Goal: Task Accomplishment & Management: Complete application form

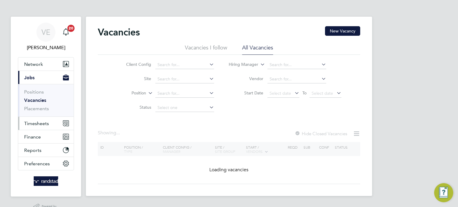
click at [50, 123] on button "Timesheets" at bounding box center [45, 123] width 55 height 13
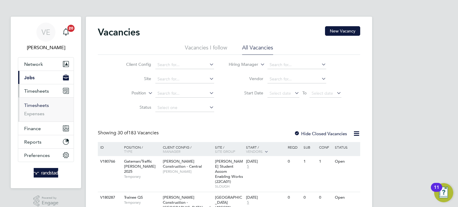
click at [46, 104] on link "Timesheets" at bounding box center [36, 106] width 25 height 6
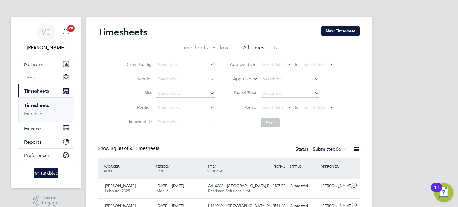
click at [331, 38] on div "Timesheets New Timesheet" at bounding box center [229, 35] width 262 height 18
click at [336, 35] on button "New Timesheet" at bounding box center [340, 31] width 39 height 10
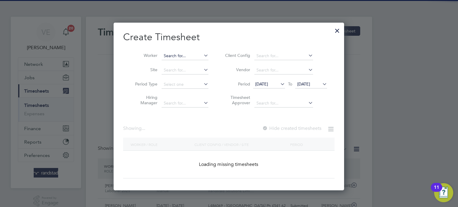
click at [166, 57] on input at bounding box center [185, 56] width 47 height 8
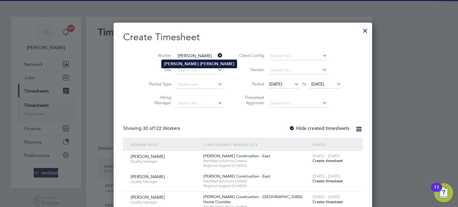
click at [191, 60] on li "[PERSON_NAME]" at bounding box center [199, 64] width 75 height 8
type input "[PERSON_NAME]"
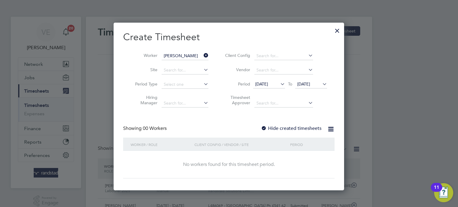
drag, startPoint x: 285, startPoint y: 130, endPoint x: 327, endPoint y: 118, distance: 43.7
click at [285, 130] on label "Hide created timesheets" at bounding box center [291, 129] width 61 height 6
click at [321, 85] on icon at bounding box center [321, 84] width 0 height 8
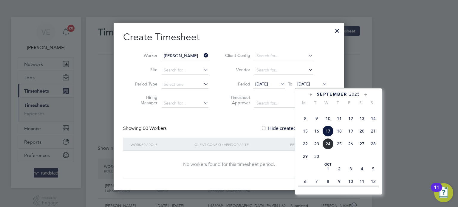
click at [371, 137] on span "21" at bounding box center [373, 131] width 11 height 11
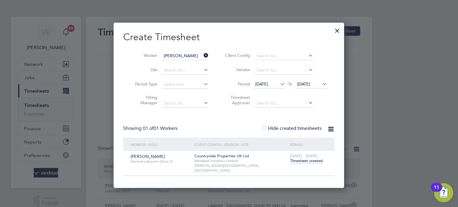
click at [304, 159] on span "Timesheet created" at bounding box center [306, 160] width 33 height 5
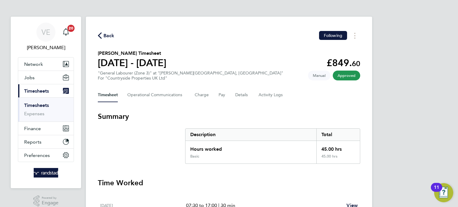
click at [105, 38] on span "Back" at bounding box center [109, 35] width 11 height 7
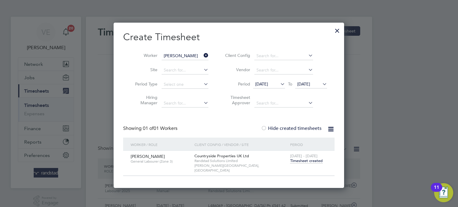
click at [203, 57] on icon at bounding box center [203, 55] width 0 height 8
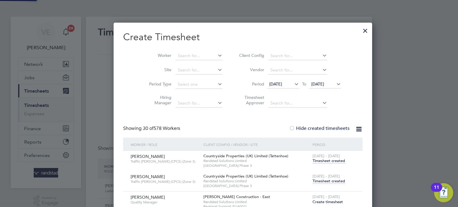
click at [360, 30] on div at bounding box center [365, 29] width 11 height 11
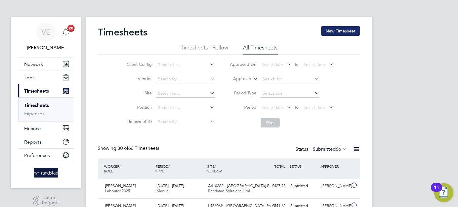
click at [332, 29] on button "New Timesheet" at bounding box center [340, 31] width 39 height 10
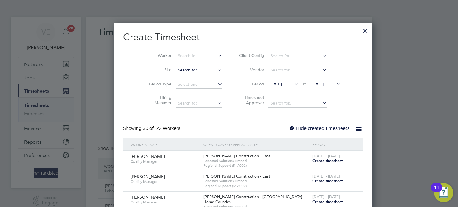
click at [176, 71] on input at bounding box center [199, 70] width 47 height 8
drag, startPoint x: 333, startPoint y: 30, endPoint x: 278, endPoint y: 71, distance: 68.3
click at [360, 30] on div at bounding box center [365, 29] width 11 height 11
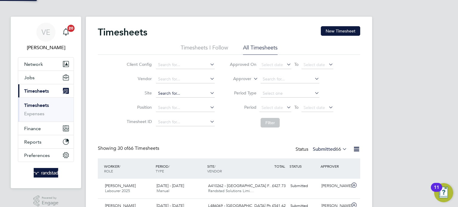
click at [170, 94] on input at bounding box center [185, 93] width 59 height 8
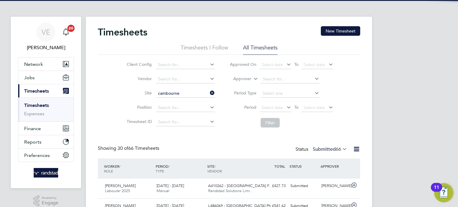
click at [190, 104] on li "[GEOGRAPHIC_DATA]" at bounding box center [185, 102] width 59 height 8
type input "[GEOGRAPHIC_DATA]"
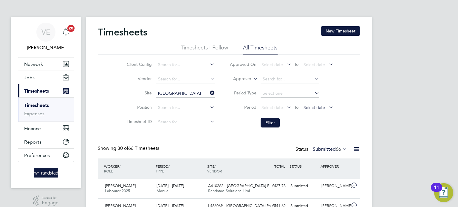
click at [316, 111] on span "Select date" at bounding box center [318, 108] width 32 height 8
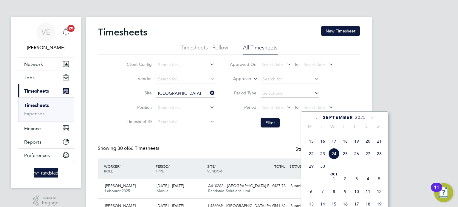
drag, startPoint x: 381, startPoint y: 151, endPoint x: 292, endPoint y: 123, distance: 93.6
click at [381, 147] on span "21" at bounding box center [379, 141] width 11 height 11
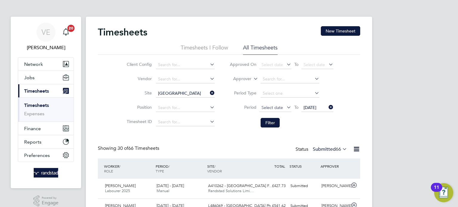
click at [262, 107] on span "Select date" at bounding box center [272, 107] width 21 height 5
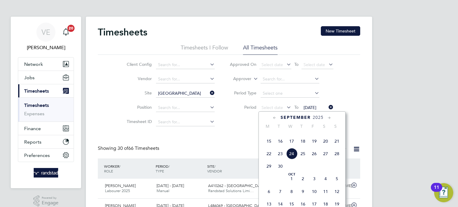
click at [269, 147] on span "15" at bounding box center [268, 141] width 11 height 11
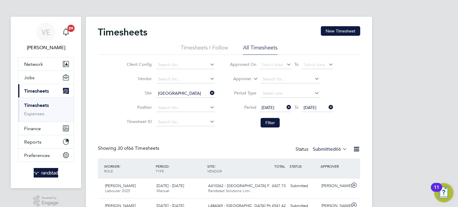
click at [272, 127] on button "Filter" at bounding box center [270, 123] width 19 height 10
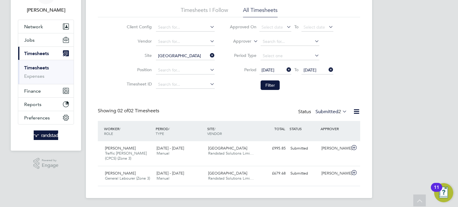
click at [222, 108] on div "Showing 02 of 02 Timesheets Status Submitted 2" at bounding box center [229, 114] width 262 height 13
click at [217, 108] on div "Showing 02 of 02 Timesheets Status Submitted 2" at bounding box center [229, 114] width 262 height 13
click at [215, 107] on div "Timesheets New Timesheet Timesheets I Follow All Timesheets Client Config Vendo…" at bounding box center [229, 88] width 262 height 198
click at [224, 98] on div "Timesheets New Timesheet Timesheets I Follow All Timesheets Client Config Vendo…" at bounding box center [229, 88] width 262 height 198
